Goal: Leave review/rating: Share an evaluation or opinion about a product, service, or content

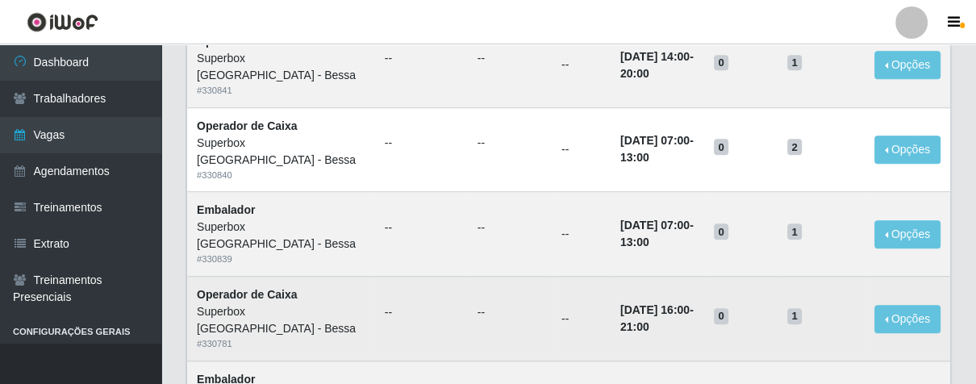
scroll to position [1234, 0]
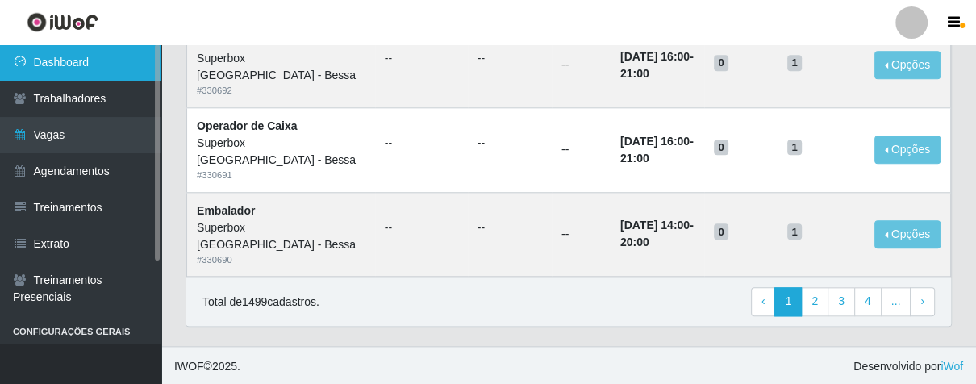
click at [144, 65] on link "Dashboard" at bounding box center [80, 62] width 161 height 36
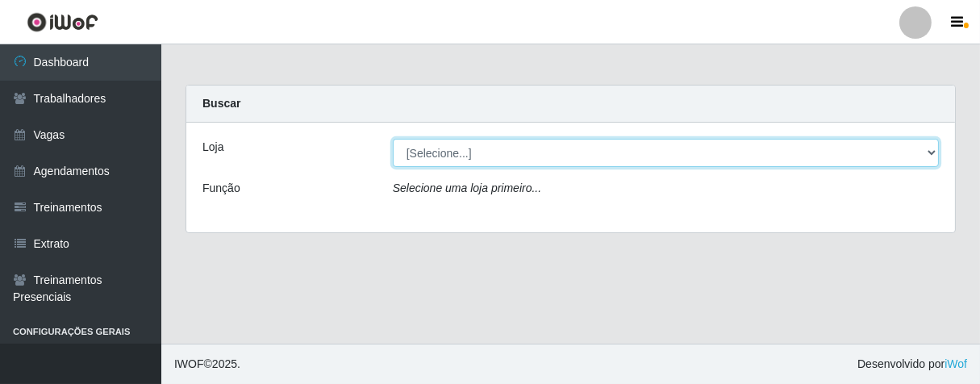
click at [923, 142] on select "[Selecione...] Superbox [GEOGRAPHIC_DATA] - Bessa" at bounding box center [666, 153] width 546 height 28
select select "206"
click at [393, 139] on select "[Selecione...] Superbox [GEOGRAPHIC_DATA] - Bessa" at bounding box center [666, 153] width 546 height 28
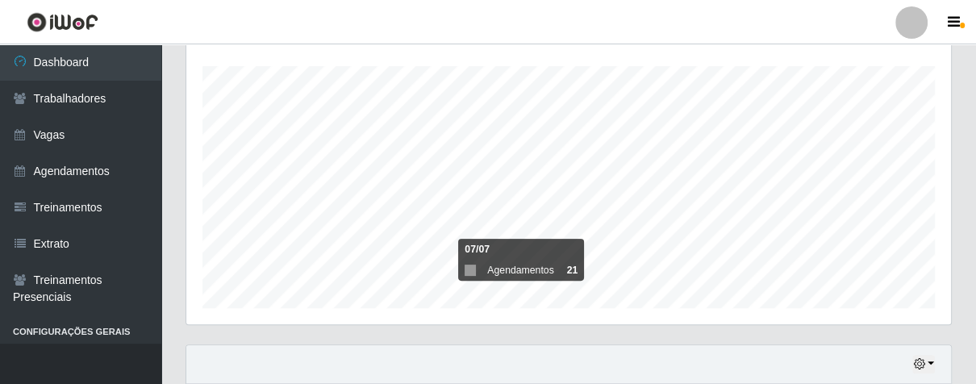
scroll to position [627, 0]
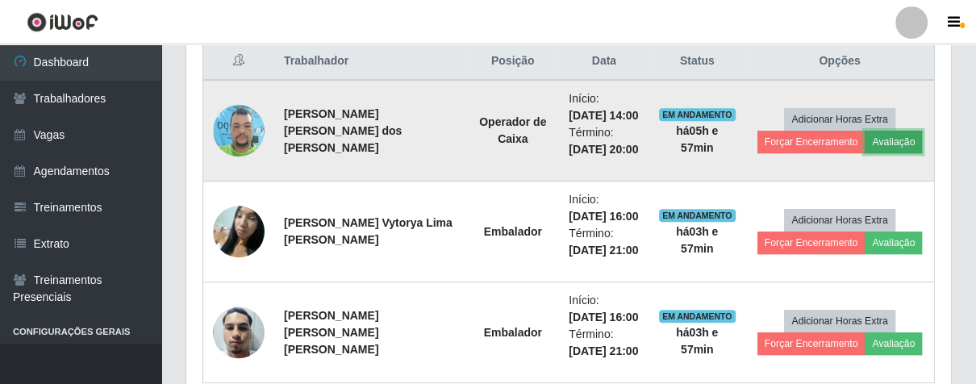
click at [910, 140] on button "Avaliação" at bounding box center [893, 142] width 57 height 23
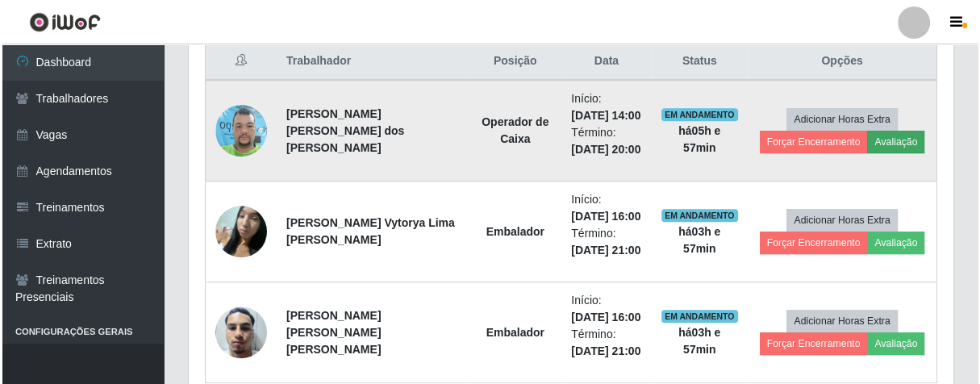
scroll to position [334, 755]
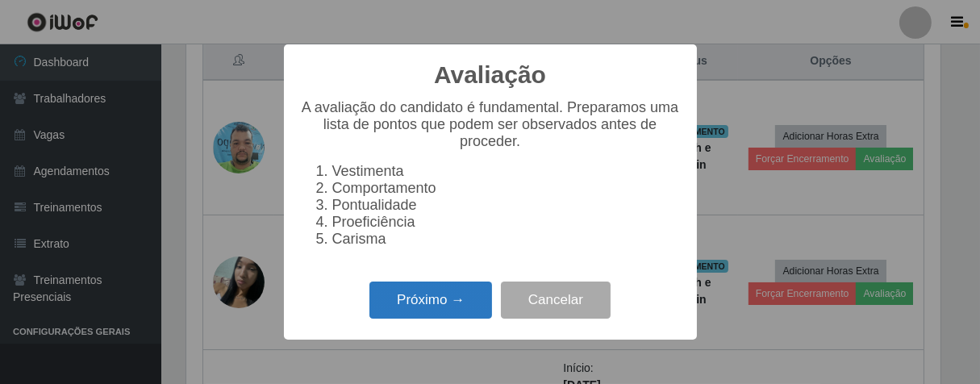
click at [457, 311] on button "Próximo →" at bounding box center [430, 300] width 123 height 38
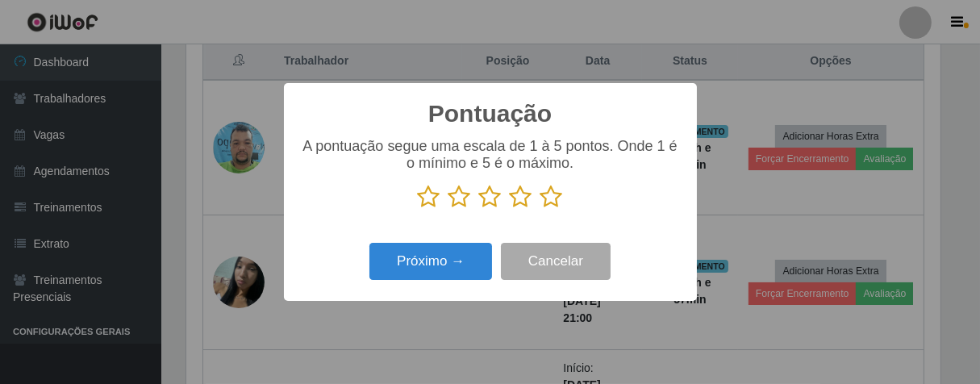
scroll to position [806229, 805809]
click at [547, 198] on icon at bounding box center [551, 197] width 23 height 24
click at [540, 209] on input "radio" at bounding box center [540, 209] width 0 height 0
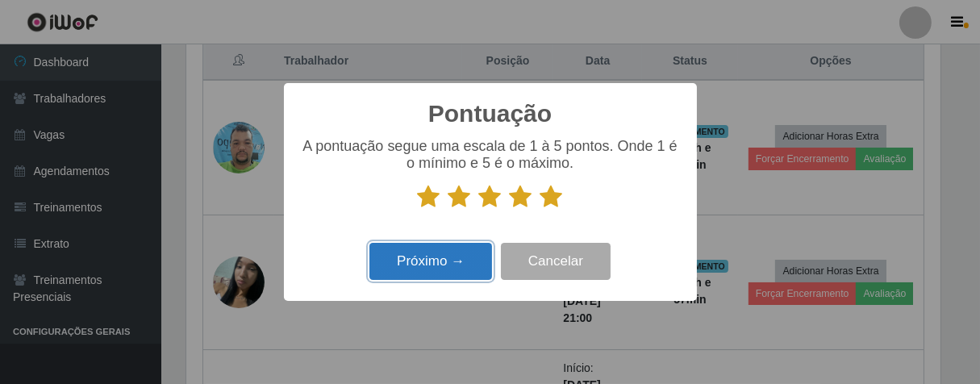
click at [452, 262] on button "Próximo →" at bounding box center [430, 262] width 123 height 38
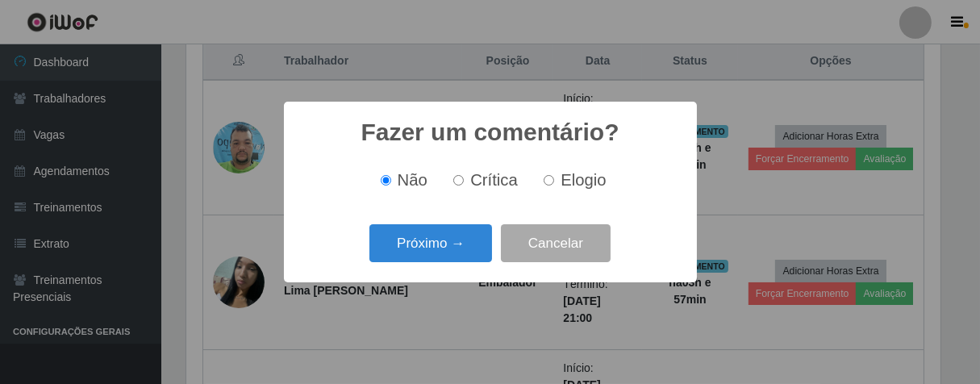
drag, startPoint x: 548, startPoint y: 177, endPoint x: 533, endPoint y: 186, distance: 17.0
click at [540, 181] on label "Elogio" at bounding box center [571, 180] width 69 height 19
click at [544, 181] on input "Elogio" at bounding box center [549, 180] width 10 height 10
radio input "true"
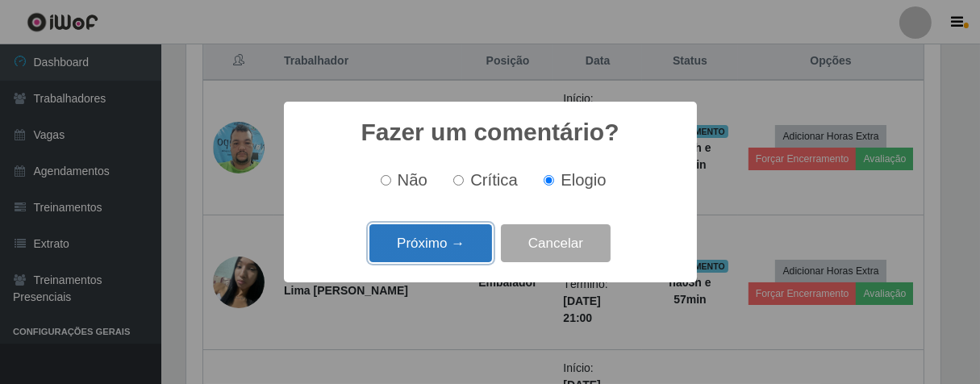
click at [449, 234] on button "Próximo →" at bounding box center [430, 243] width 123 height 38
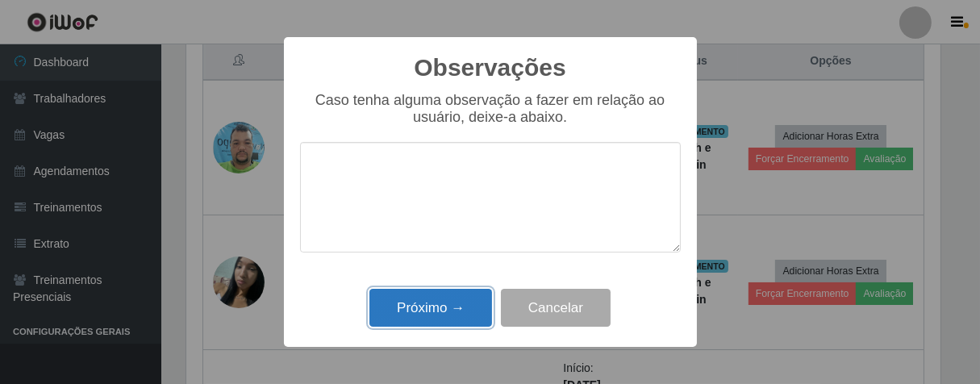
click at [464, 319] on button "Próximo →" at bounding box center [430, 308] width 123 height 38
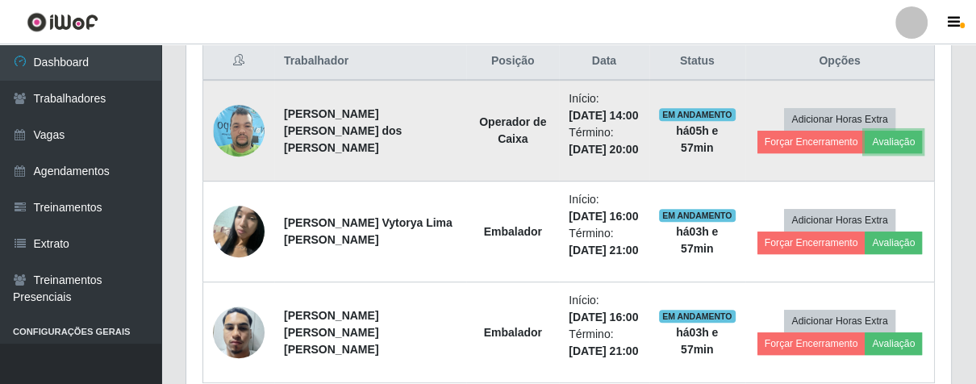
scroll to position [334, 764]
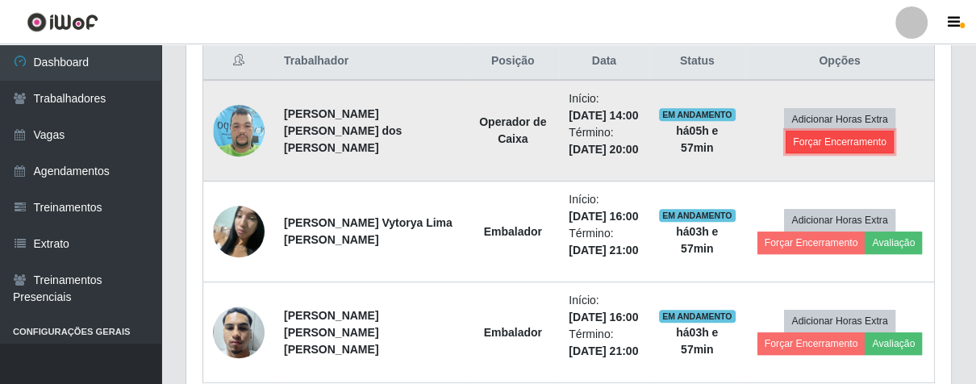
click at [797, 141] on button "Forçar Encerramento" at bounding box center [840, 142] width 108 height 23
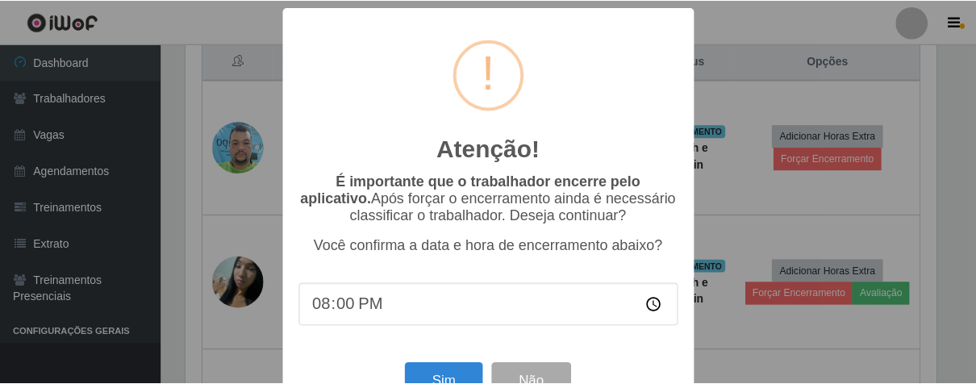
scroll to position [56, 0]
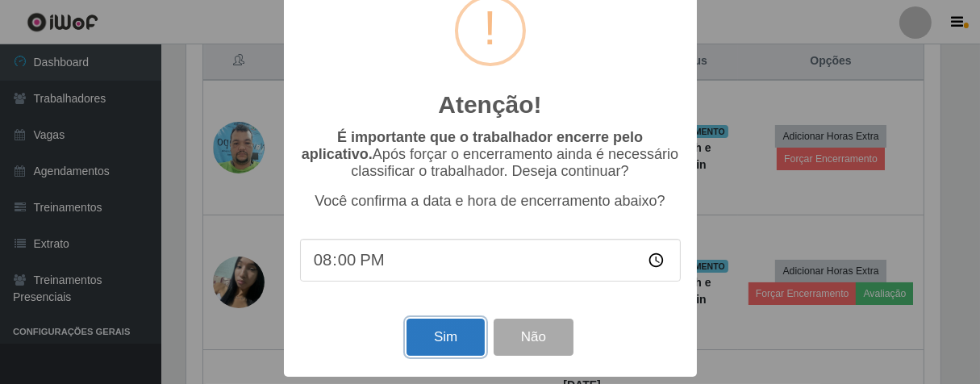
click at [433, 344] on button "Sim" at bounding box center [446, 338] width 78 height 38
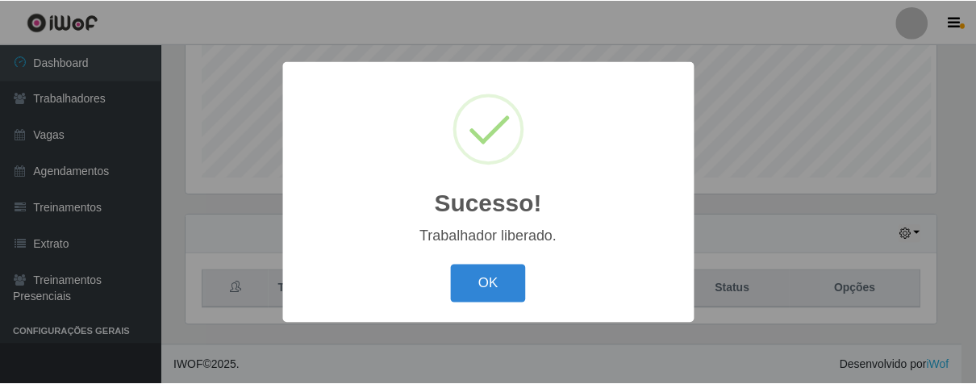
scroll to position [334, 755]
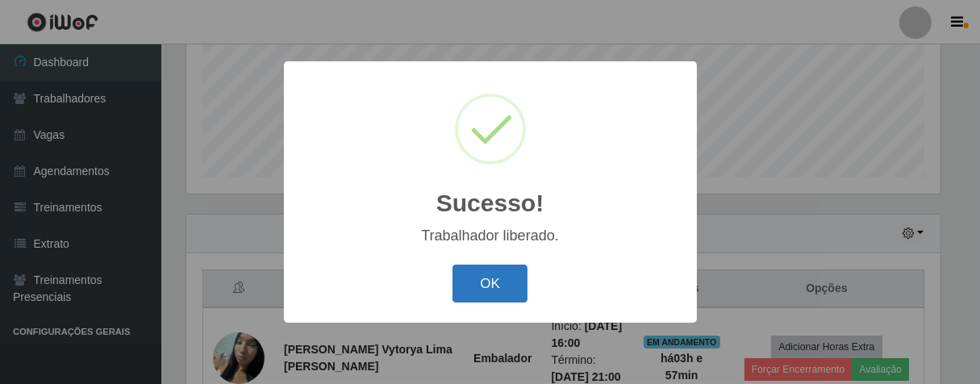
click at [478, 277] on button "OK" at bounding box center [489, 284] width 75 height 38
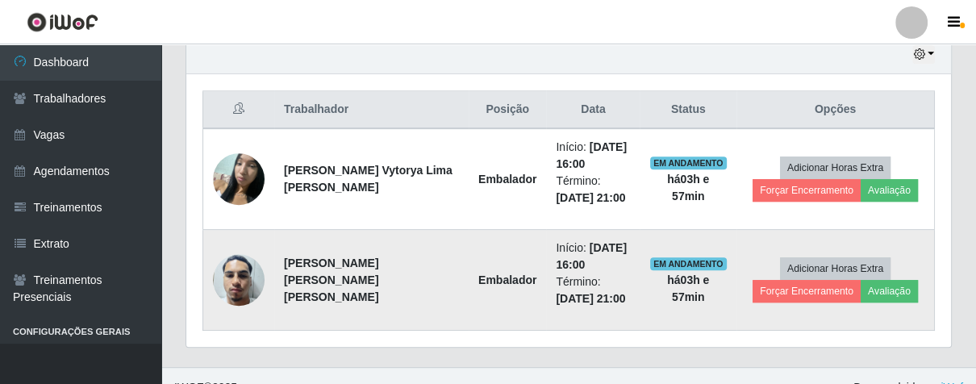
scroll to position [600, 0]
